Goal: Information Seeking & Learning: Learn about a topic

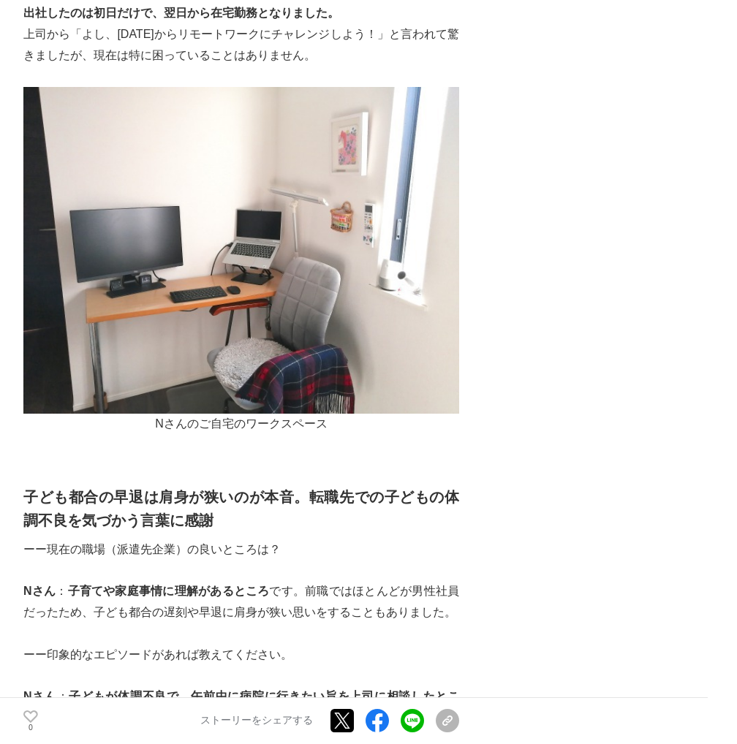
scroll to position [2046, 0]
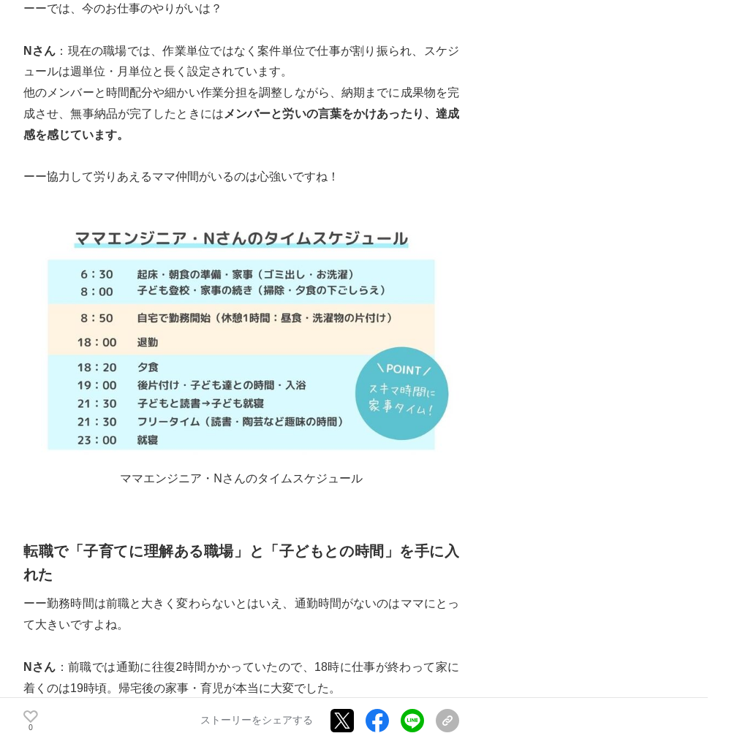
drag, startPoint x: 534, startPoint y: 276, endPoint x: 534, endPoint y: 267, distance: 8.8
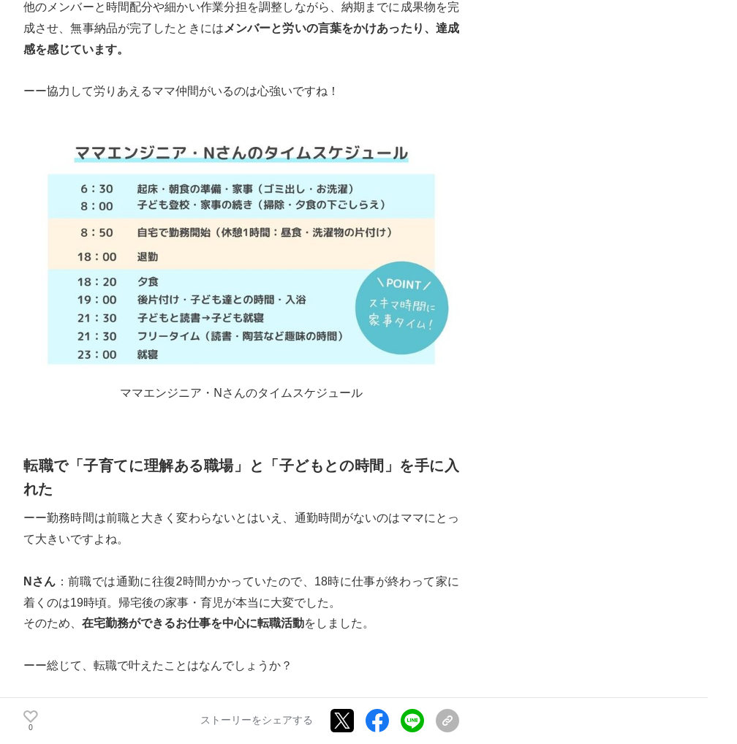
scroll to position [3594, 0]
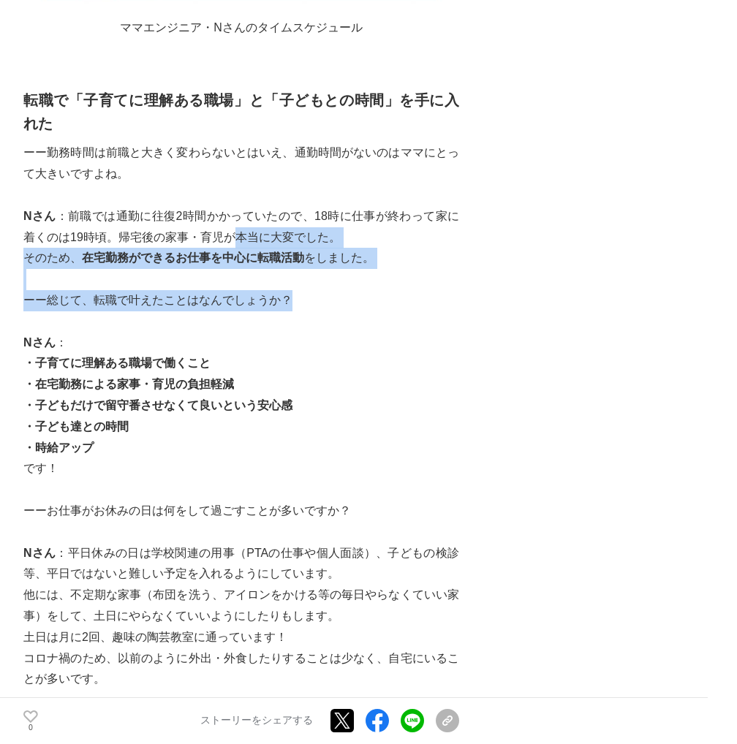
drag, startPoint x: 278, startPoint y: 289, endPoint x: 289, endPoint y: 303, distance: 17.7
click at [289, 303] on p "ーー総じて、転職で叶えたことはなんでしょうか？" at bounding box center [241, 300] width 436 height 21
click at [268, 330] on p at bounding box center [241, 321] width 436 height 21
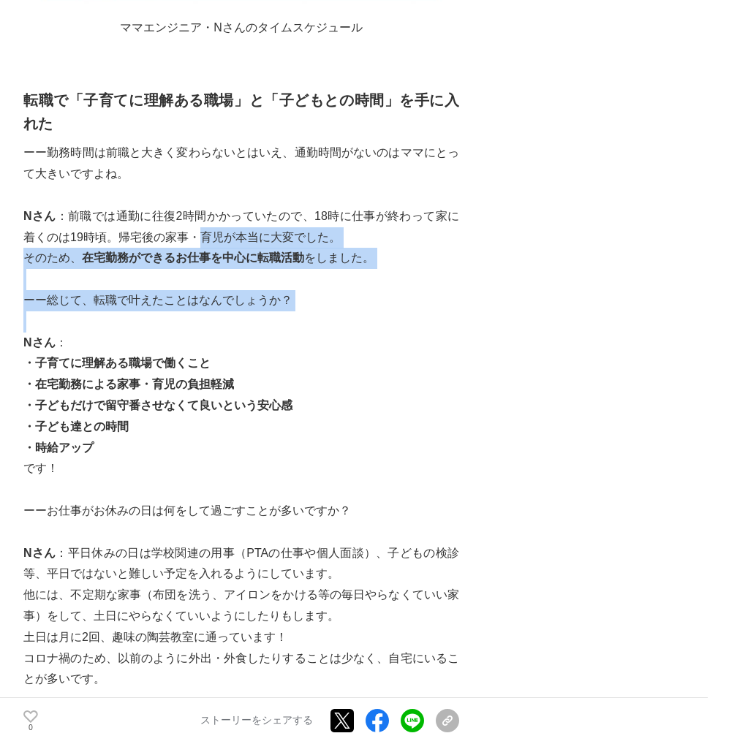
click at [245, 316] on p at bounding box center [241, 321] width 436 height 21
drag, startPoint x: 138, startPoint y: 245, endPoint x: 288, endPoint y: 351, distance: 183.5
click at [288, 351] on p "Nさん ：" at bounding box center [241, 343] width 436 height 21
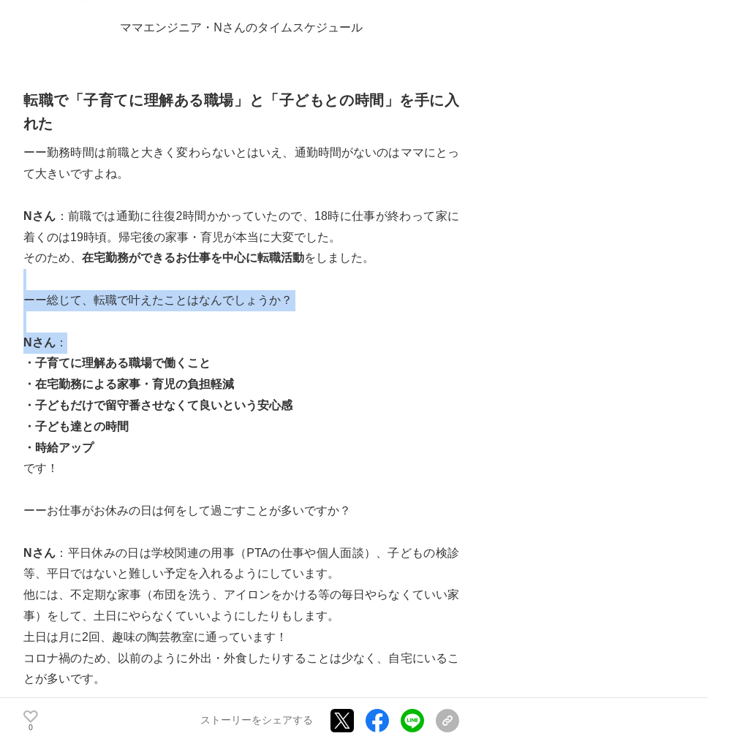
click at [258, 333] on p "Nさん ：" at bounding box center [241, 343] width 436 height 21
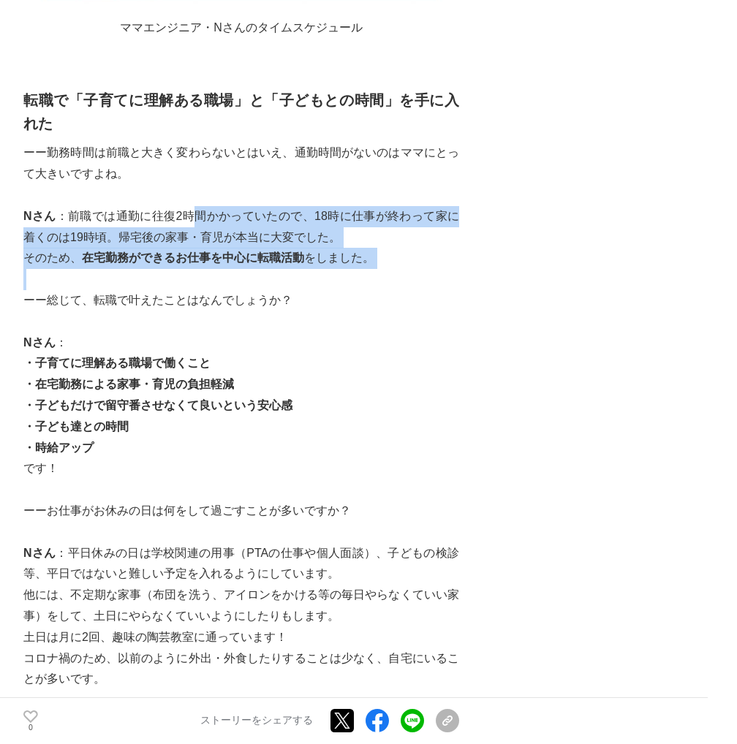
drag, startPoint x: 197, startPoint y: 217, endPoint x: 240, endPoint y: 284, distance: 78.9
click at [240, 284] on p at bounding box center [241, 279] width 436 height 21
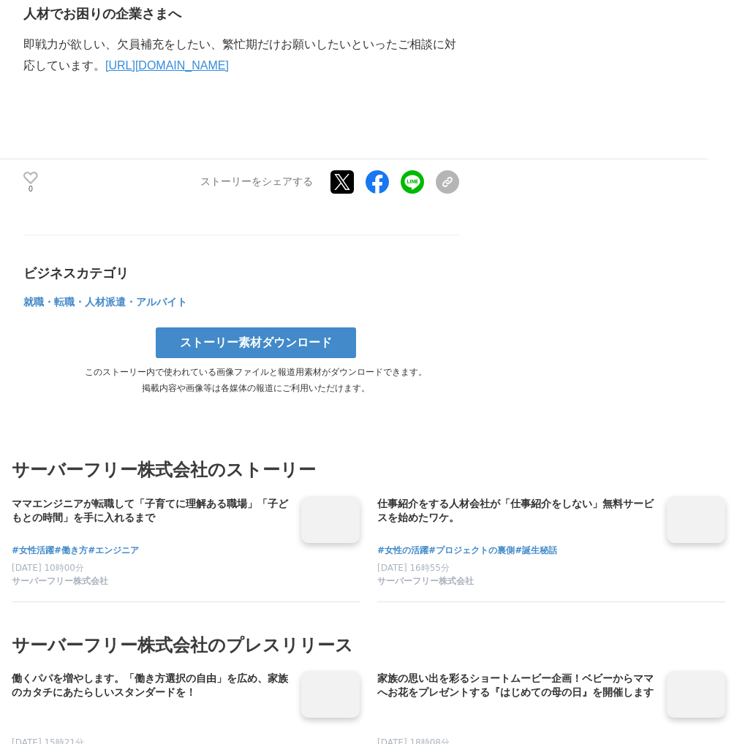
scroll to position [5933, 0]
